Goal: Task Accomplishment & Management: Manage account settings

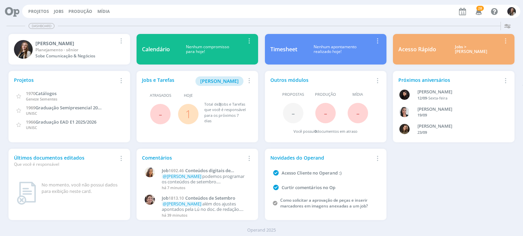
click at [193, 118] on span "1" at bounding box center [188, 114] width 20 height 20
click at [189, 116] on link "1" at bounding box center [188, 114] width 6 height 15
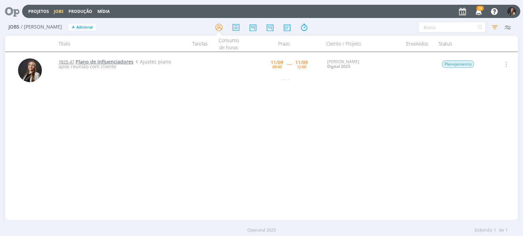
click at [87, 59] on span "Plano de influenciadores" at bounding box center [105, 62] width 58 height 6
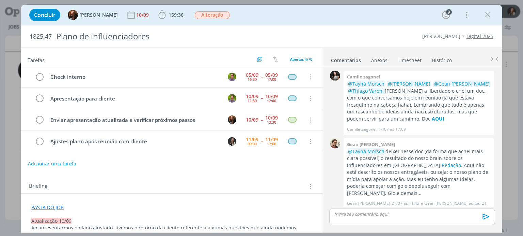
scroll to position [381, 0]
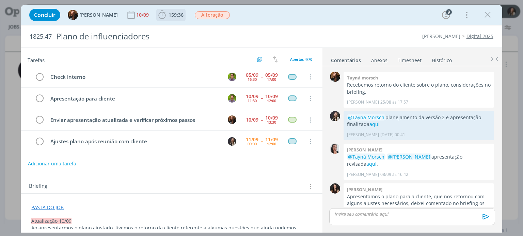
click at [168, 15] on span "159:36" at bounding box center [175, 15] width 15 height 6
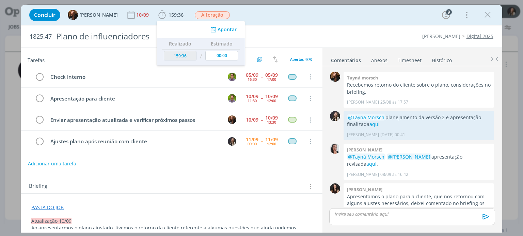
click at [410, 46] on div "1825.47 Plano de influenciadores Cordius - Corteva Digital 2025" at bounding box center [261, 37] width 481 height 22
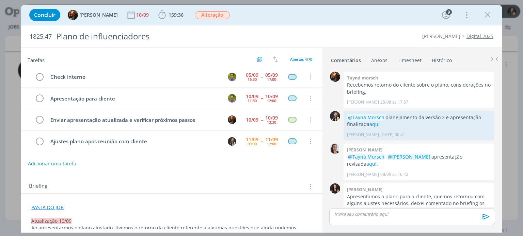
click at [409, 60] on link "Timesheet" at bounding box center [409, 59] width 24 height 10
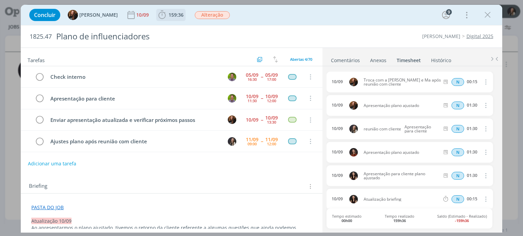
click at [161, 17] on icon "dialog" at bounding box center [162, 15] width 10 height 10
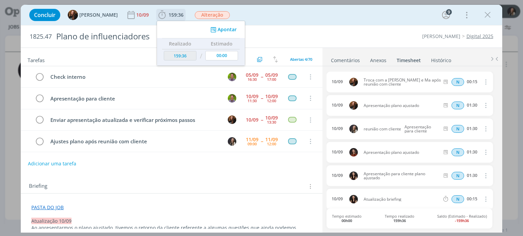
click at [217, 29] on button "Apontar" at bounding box center [223, 29] width 28 height 7
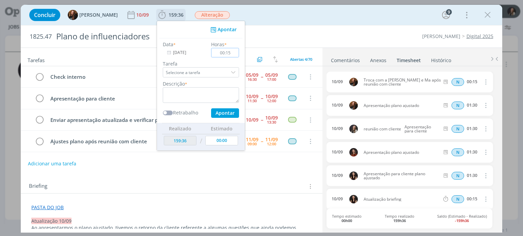
type input "00:15"
click at [222, 94] on textarea "dialog" at bounding box center [201, 95] width 76 height 16
drag, startPoint x: 204, startPoint y: 92, endPoint x: 168, endPoint y: 93, distance: 35.4
click at [168, 93] on textarea "troca com atendiemnto pós reunião" at bounding box center [201, 95] width 76 height 16
type textarea "trocas pós reunião"
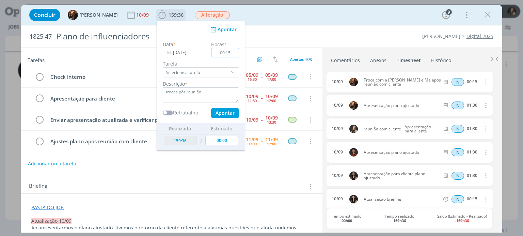
drag, startPoint x: 225, startPoint y: 53, endPoint x: 203, endPoint y: 43, distance: 23.9
click at [201, 49] on div "Data * 11/09/2025 Horas * 00:15 Tarefa Selecione a tarefa Descrição * trocas pó…" at bounding box center [200, 79] width 83 height 77
type input "00:30"
click at [172, 92] on textarea "trocas pós reunião" at bounding box center [201, 95] width 76 height 16
type textarea "trocas após reunião"
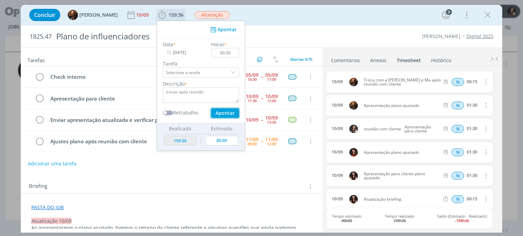
click at [217, 113] on button "Apontar" at bounding box center [225, 114] width 28 height 10
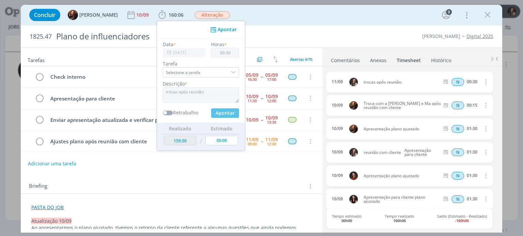
type input "160:06"
type input "00:00"
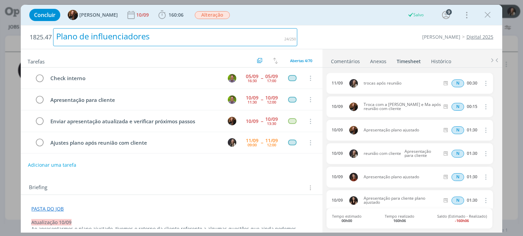
click at [299, 31] on div "1825.47 Plano de influenciadores" at bounding box center [163, 37] width 274 height 23
click at [483, 82] on icon "dialog" at bounding box center [484, 83] width 7 height 8
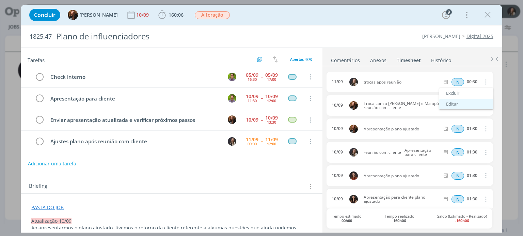
click at [454, 103] on link "Editar" at bounding box center [466, 104] width 54 height 11
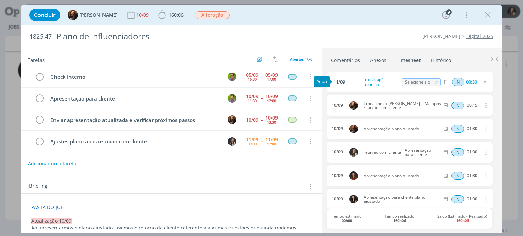
click at [346, 82] on span "11/09" at bounding box center [339, 82] width 13 height 4
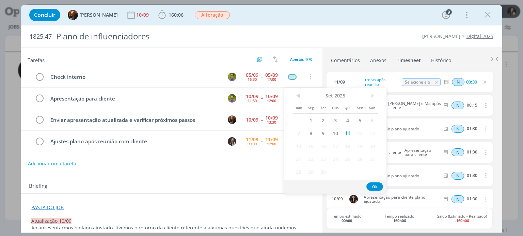
click at [336, 131] on span "10" at bounding box center [335, 133] width 12 height 13
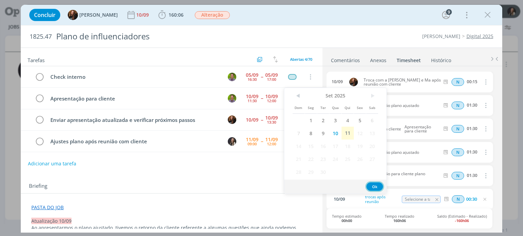
click at [371, 187] on button "Ok" at bounding box center [374, 187] width 17 height 9
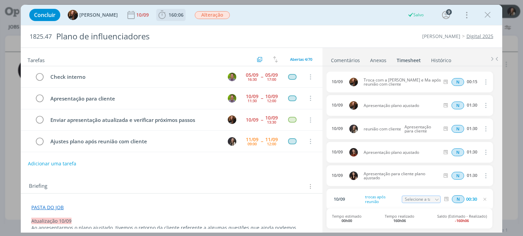
click at [175, 16] on span "160:06" at bounding box center [175, 15] width 15 height 6
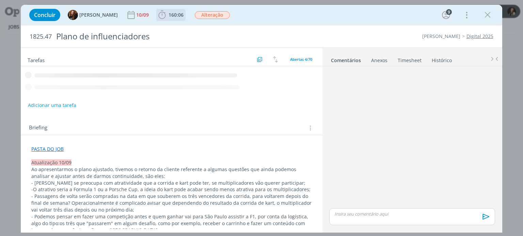
click at [168, 16] on span "160:06" at bounding box center [175, 15] width 15 height 6
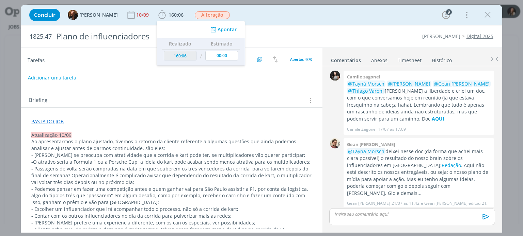
scroll to position [381, 0]
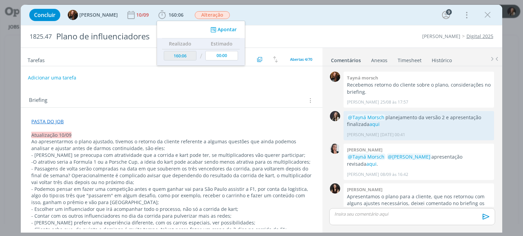
click at [273, 23] on div "Concluir Tayná Morsch 10/09 160:06 Apontar Data * [DATE] Horas * 00:00 Tarefa S…" at bounding box center [261, 15] width 481 height 20
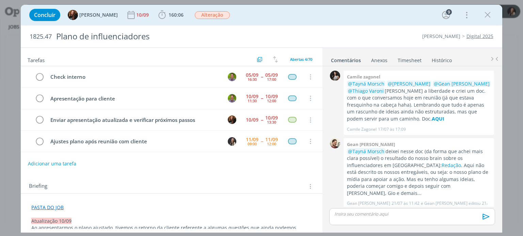
scroll to position [381, 0]
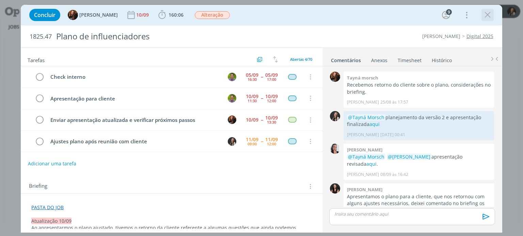
click at [487, 14] on icon "dialog" at bounding box center [487, 15] width 10 height 10
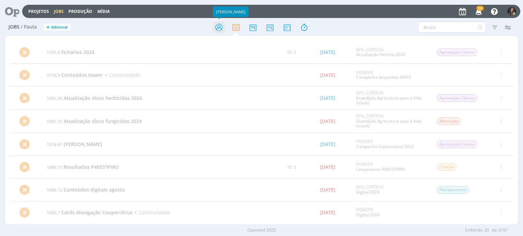
click at [219, 27] on icon at bounding box center [219, 27] width 12 height 13
